Goal: Transaction & Acquisition: Download file/media

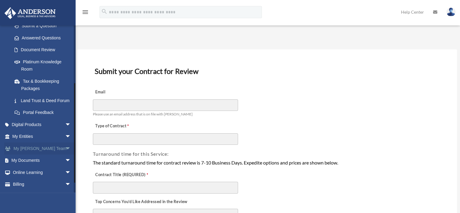
scroll to position [109, 0]
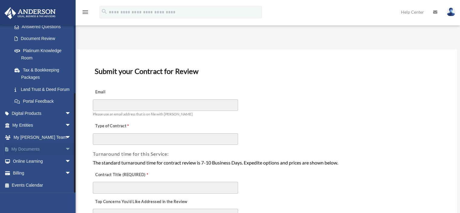
click at [66, 146] on span "arrow_drop_down" at bounding box center [71, 149] width 12 height 12
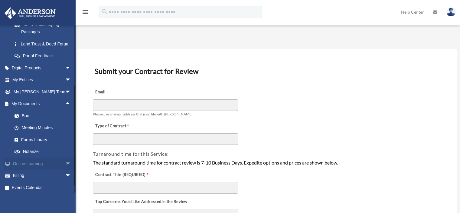
scroll to position [157, 0]
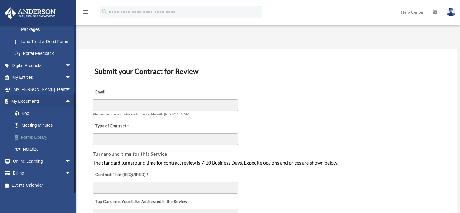
drag, startPoint x: 46, startPoint y: 139, endPoint x: 45, endPoint y: 135, distance: 4.0
click at [45, 139] on link "Forms Library" at bounding box center [44, 137] width 72 height 12
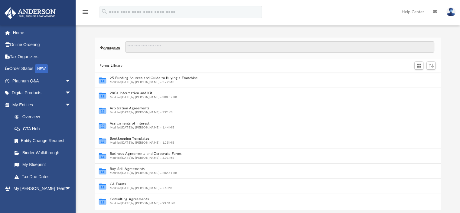
scroll to position [5, 5]
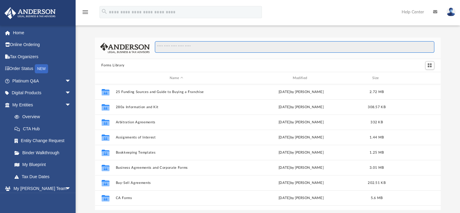
click at [171, 42] on input "Search files and folders" at bounding box center [294, 47] width 279 height 12
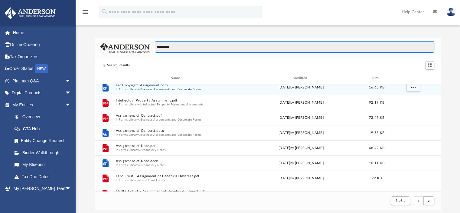
scroll to position [30, 0]
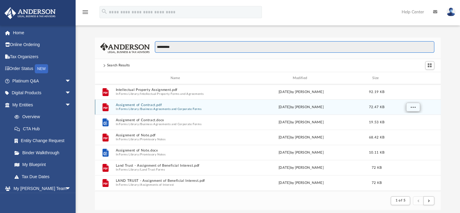
type input "**********"
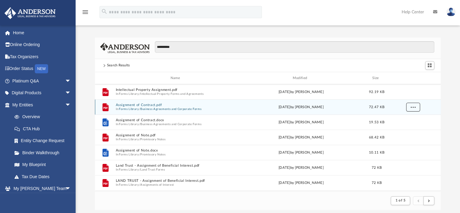
click at [410, 107] on button "More options" at bounding box center [413, 107] width 14 height 9
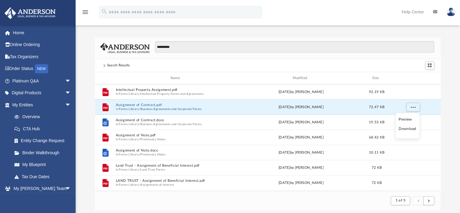
click at [402, 128] on li "Download" at bounding box center [408, 129] width 18 height 6
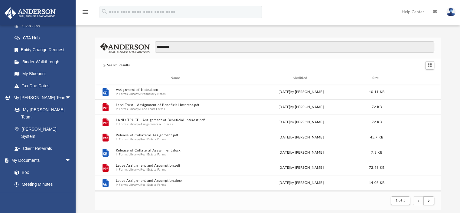
scroll to position [121, 0]
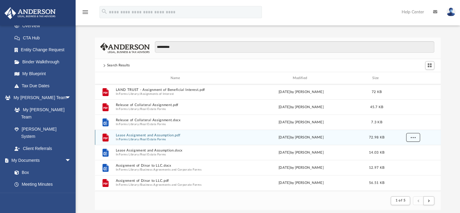
click at [412, 138] on span "More options" at bounding box center [413, 137] width 5 height 3
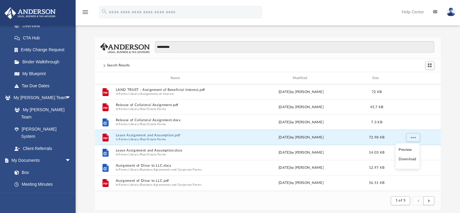
click at [403, 160] on li "Download" at bounding box center [408, 159] width 18 height 6
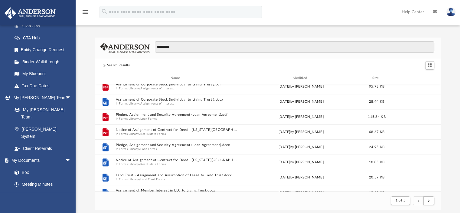
scroll to position [363, 0]
